Goal: Task Accomplishment & Management: Use online tool/utility

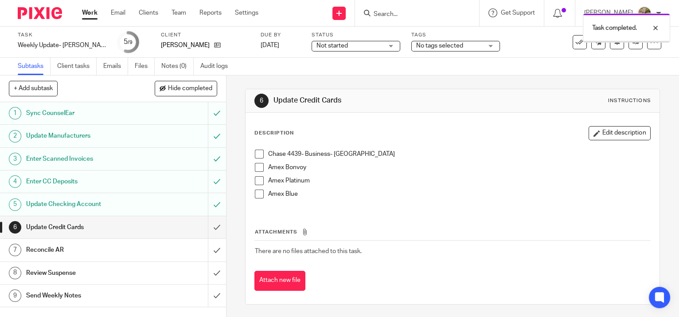
click at [257, 149] on span at bounding box center [259, 153] width 9 height 9
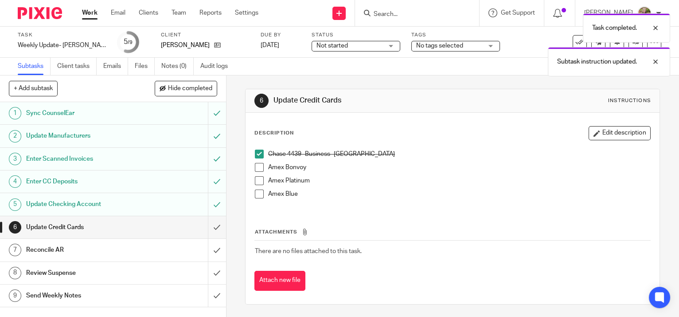
click at [258, 184] on span at bounding box center [259, 180] width 9 height 9
click at [259, 190] on span at bounding box center [259, 193] width 9 height 9
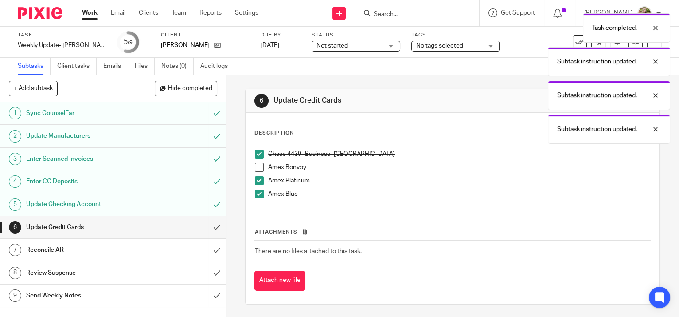
click at [259, 165] on span at bounding box center [259, 167] width 9 height 9
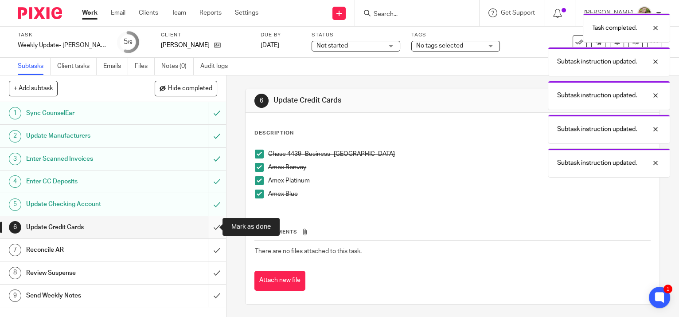
click at [208, 229] on input "submit" at bounding box center [113, 227] width 226 height 22
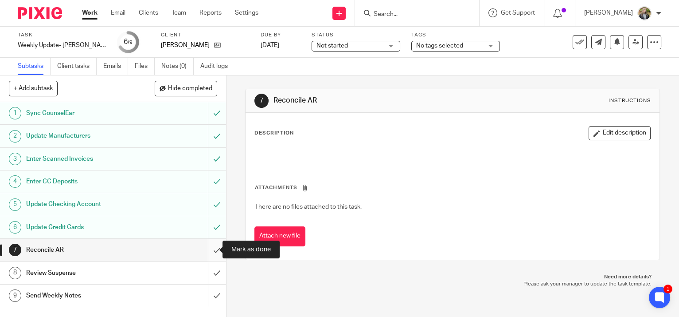
click at [209, 249] on input "submit" at bounding box center [113, 250] width 226 height 22
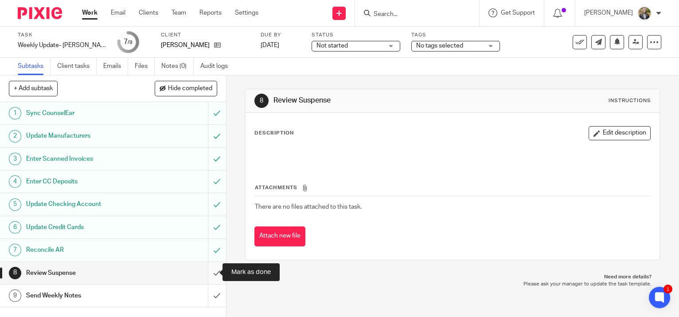
click at [210, 271] on input "submit" at bounding box center [113, 273] width 226 height 22
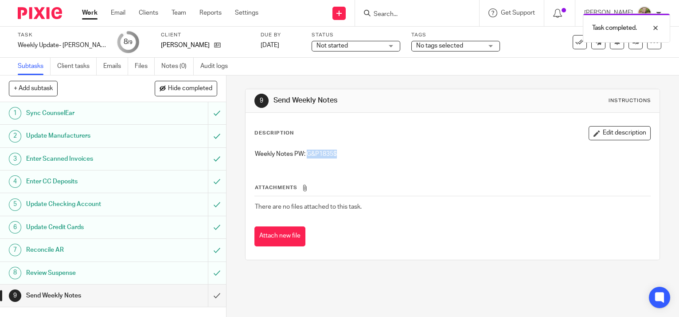
drag, startPoint x: 341, startPoint y: 152, endPoint x: 304, endPoint y: 155, distance: 36.9
click at [304, 155] on p "Weekly Notes PW: G&P1835$" at bounding box center [453, 153] width 396 height 9
copy p "G&P1835$"
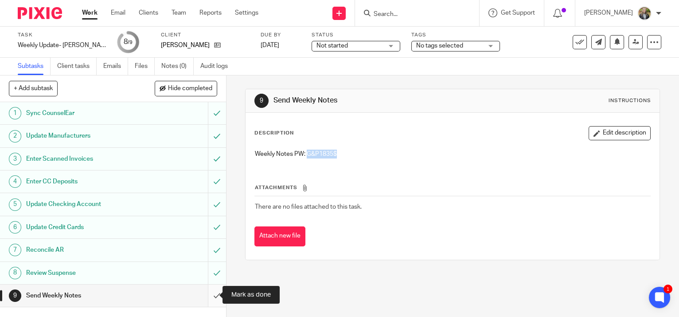
click at [206, 295] on input "submit" at bounding box center [113, 295] width 226 height 22
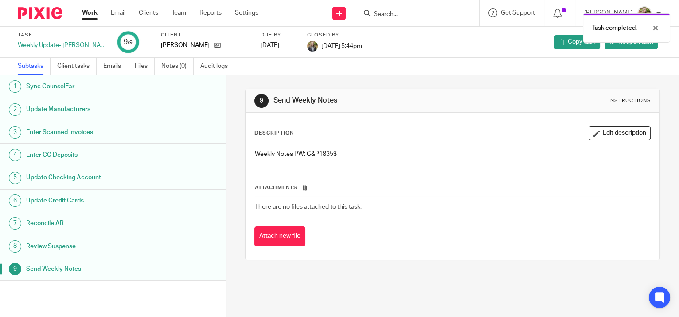
click at [89, 12] on link "Work" at bounding box center [90, 12] width 16 height 9
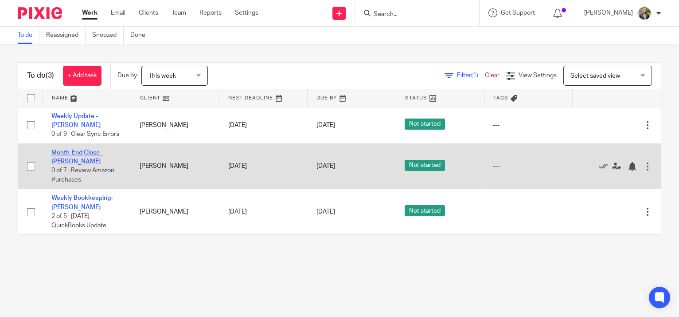
click at [83, 149] on link "Month-End Close - [PERSON_NAME]" at bounding box center [77, 156] width 52 height 15
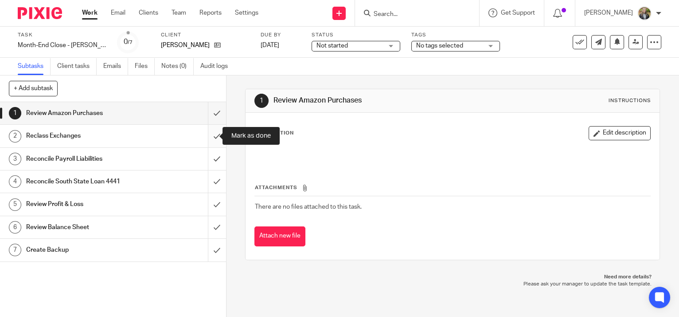
click at [208, 137] on input "submit" at bounding box center [113, 136] width 226 height 22
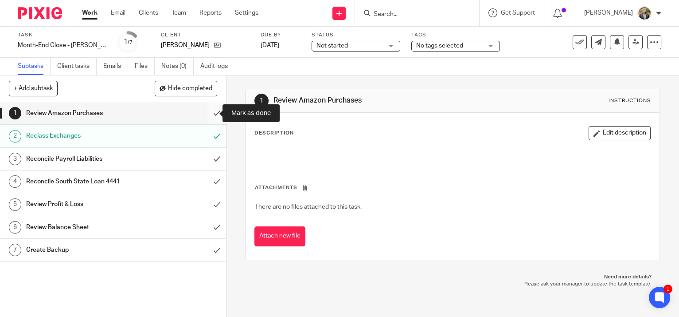
click at [208, 108] on input "submit" at bounding box center [113, 113] width 226 height 22
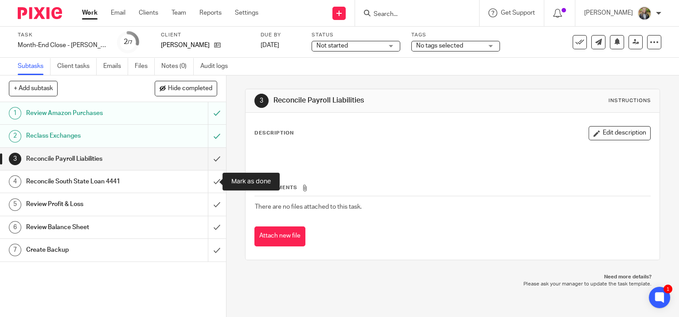
drag, startPoint x: 212, startPoint y: 181, endPoint x: 187, endPoint y: 181, distance: 24.8
click at [212, 181] on input "submit" at bounding box center [113, 181] width 226 height 22
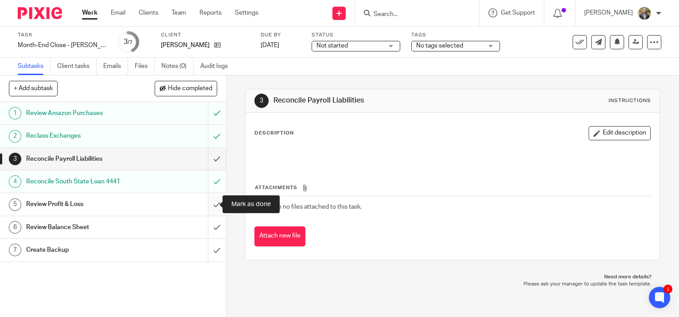
click at [207, 204] on input "submit" at bounding box center [113, 204] width 226 height 22
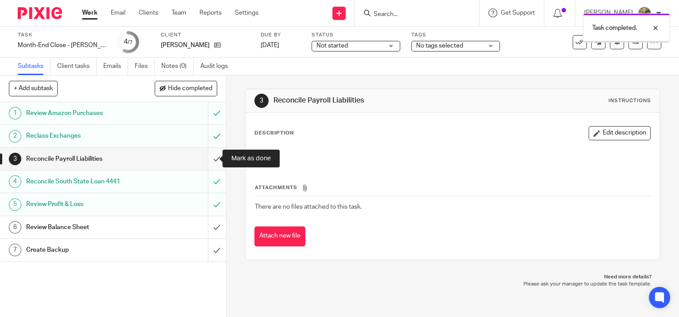
click at [207, 157] on input "submit" at bounding box center [113, 159] width 226 height 22
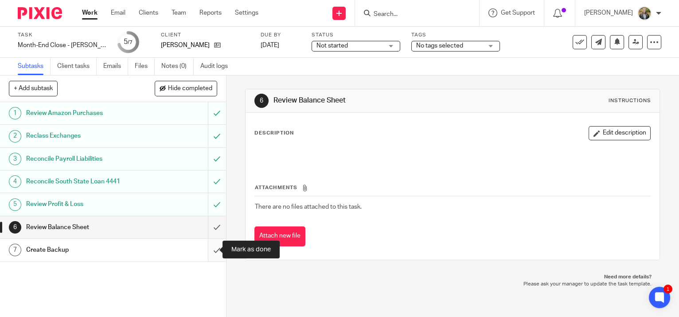
click at [206, 252] on input "submit" at bounding box center [113, 250] width 226 height 22
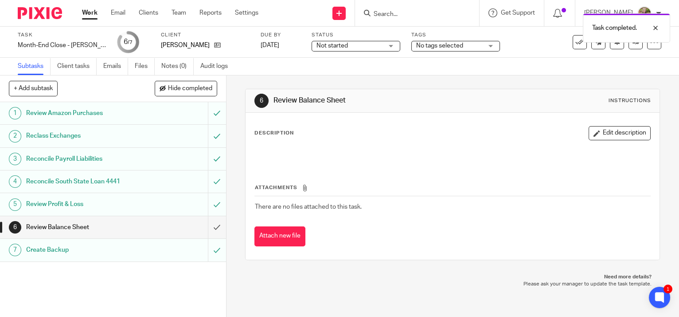
click at [88, 11] on link "Work" at bounding box center [90, 12] width 16 height 9
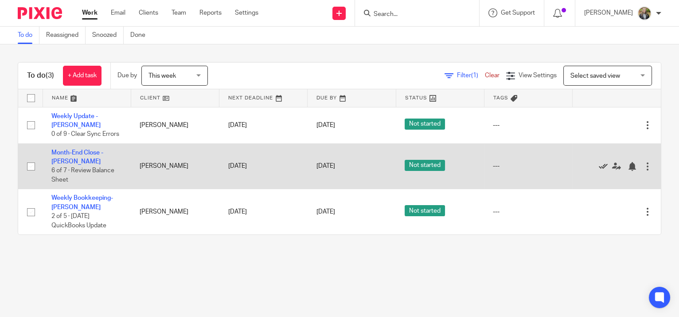
click at [599, 162] on icon at bounding box center [603, 166] width 9 height 9
